Goal: Check status

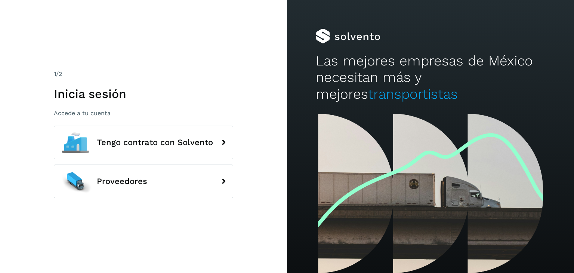
click at [150, 150] on button "Tengo contrato con Solvento" at bounding box center [143, 142] width 179 height 34
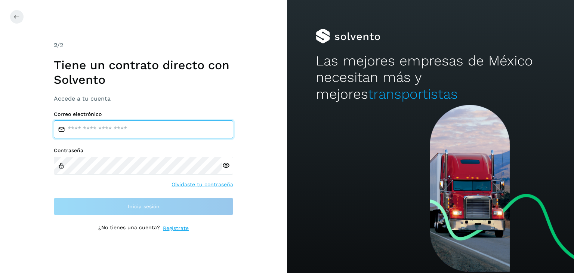
type input "**********"
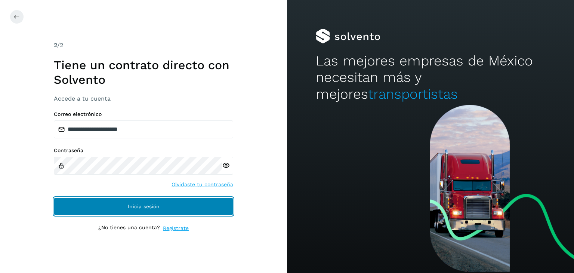
click at [166, 203] on button "Inicia sesión" at bounding box center [143, 206] width 179 height 18
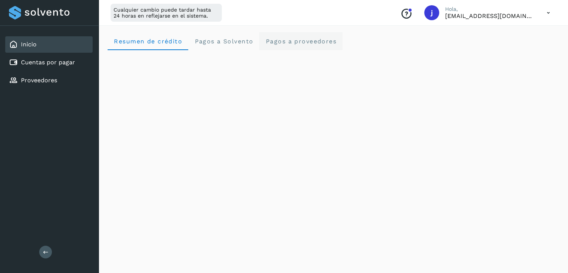
click at [283, 46] on proveedores "Pagos a proveedores" at bounding box center [300, 41] width 83 height 18
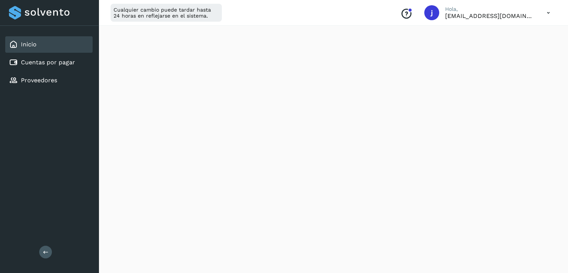
scroll to position [486, 0]
click at [76, 69] on div "Cuentas por pagar" at bounding box center [48, 62] width 87 height 16
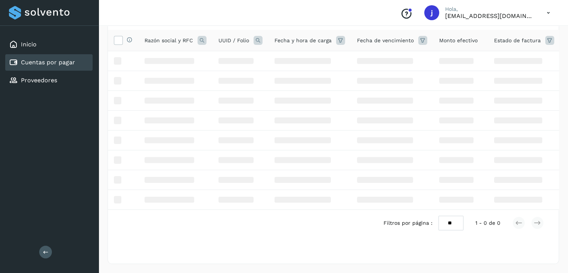
scroll to position [58, 0]
click at [40, 57] on div "Cuentas por pagar" at bounding box center [48, 62] width 87 height 16
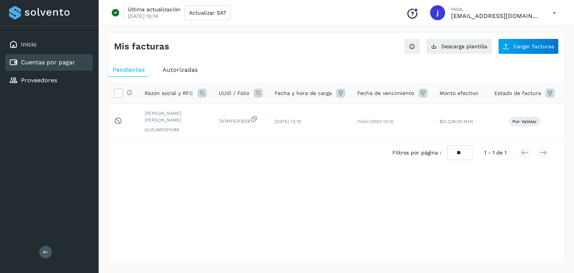
click at [257, 92] on icon at bounding box center [258, 93] width 9 height 9
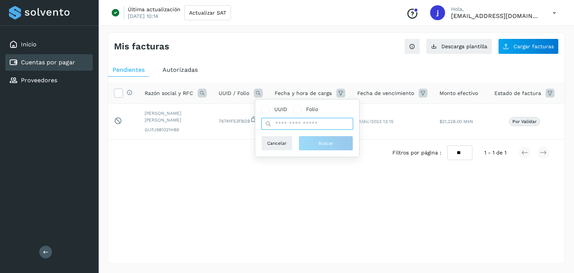
click at [279, 128] on input "text" at bounding box center [307, 124] width 92 height 12
click at [299, 124] on input "text" at bounding box center [307, 124] width 92 height 12
click at [298, 109] on span at bounding box center [297, 110] width 4 height 4
click at [265, 108] on span at bounding box center [265, 110] width 4 height 4
click at [278, 124] on input "text" at bounding box center [307, 124] width 92 height 12
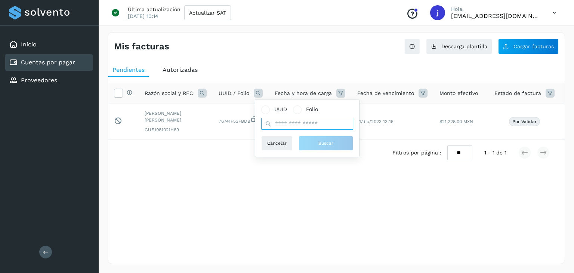
click at [278, 124] on input "text" at bounding box center [307, 124] width 92 height 12
click at [411, 125] on td "11/dic/2023 13:15" at bounding box center [392, 121] width 82 height 35
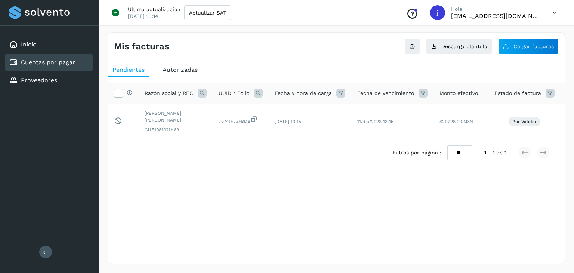
click at [255, 93] on icon at bounding box center [258, 93] width 9 height 9
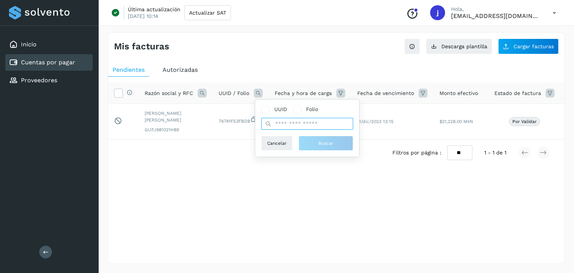
click at [282, 124] on input "text" at bounding box center [307, 124] width 92 height 12
paste input "**********"
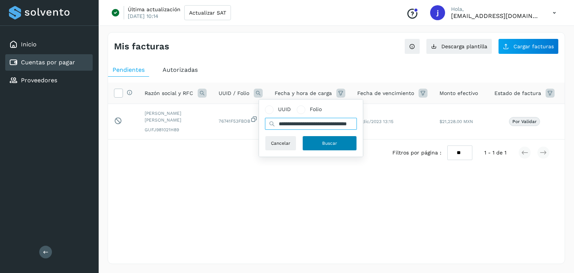
type input "**********"
click at [325, 140] on span "Buscar" at bounding box center [329, 143] width 15 height 7
